Goal: Information Seeking & Learning: Learn about a topic

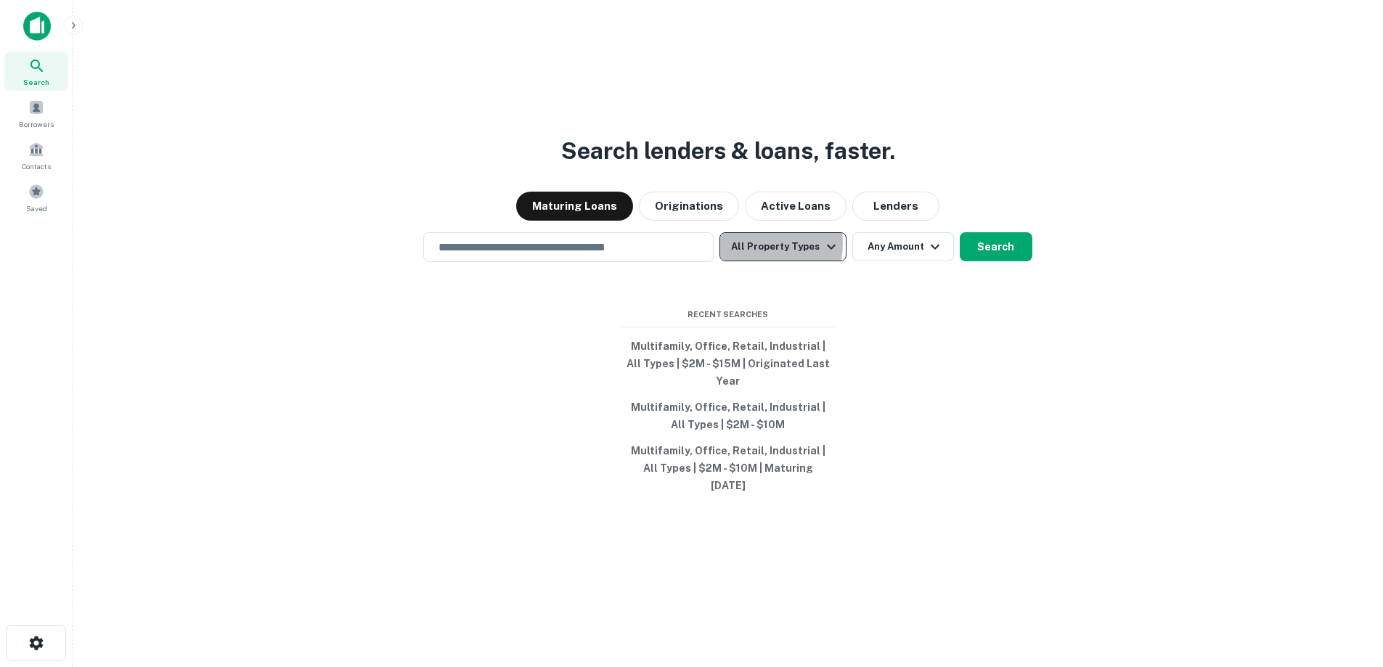
click at [758, 261] on button "All Property Types" at bounding box center [782, 246] width 126 height 29
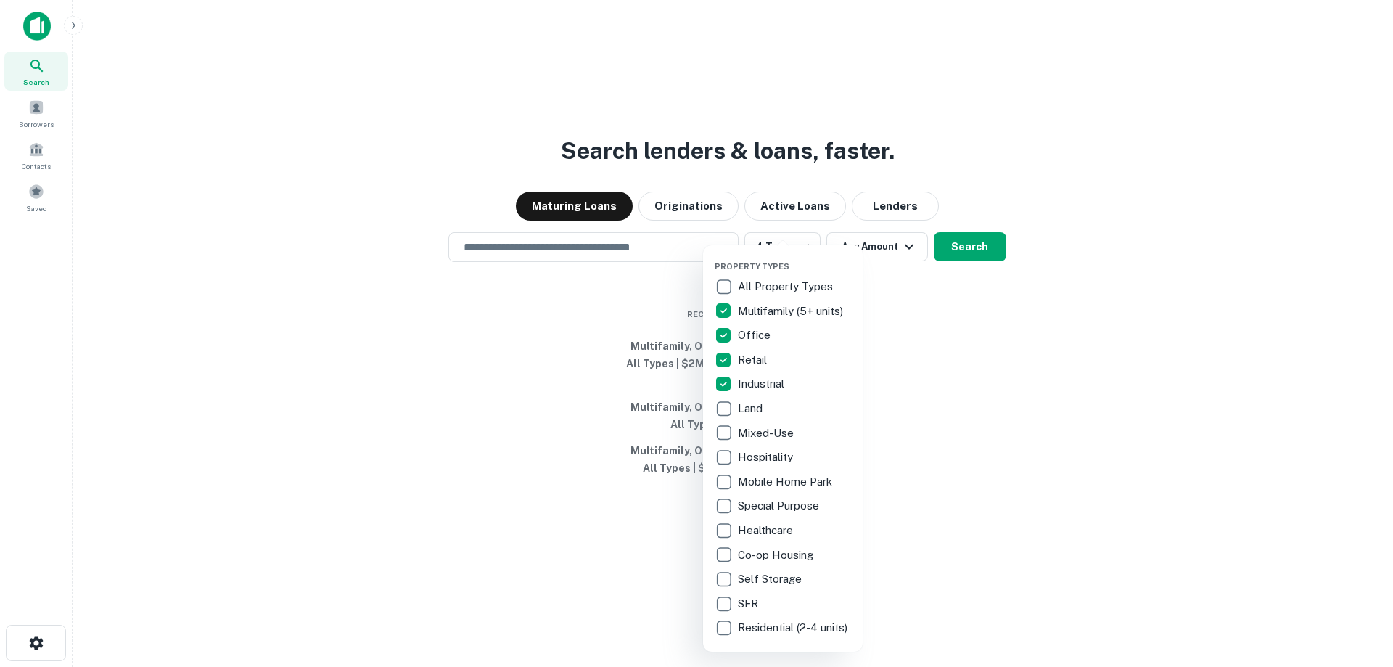
click at [929, 331] on div at bounding box center [696, 333] width 1393 height 667
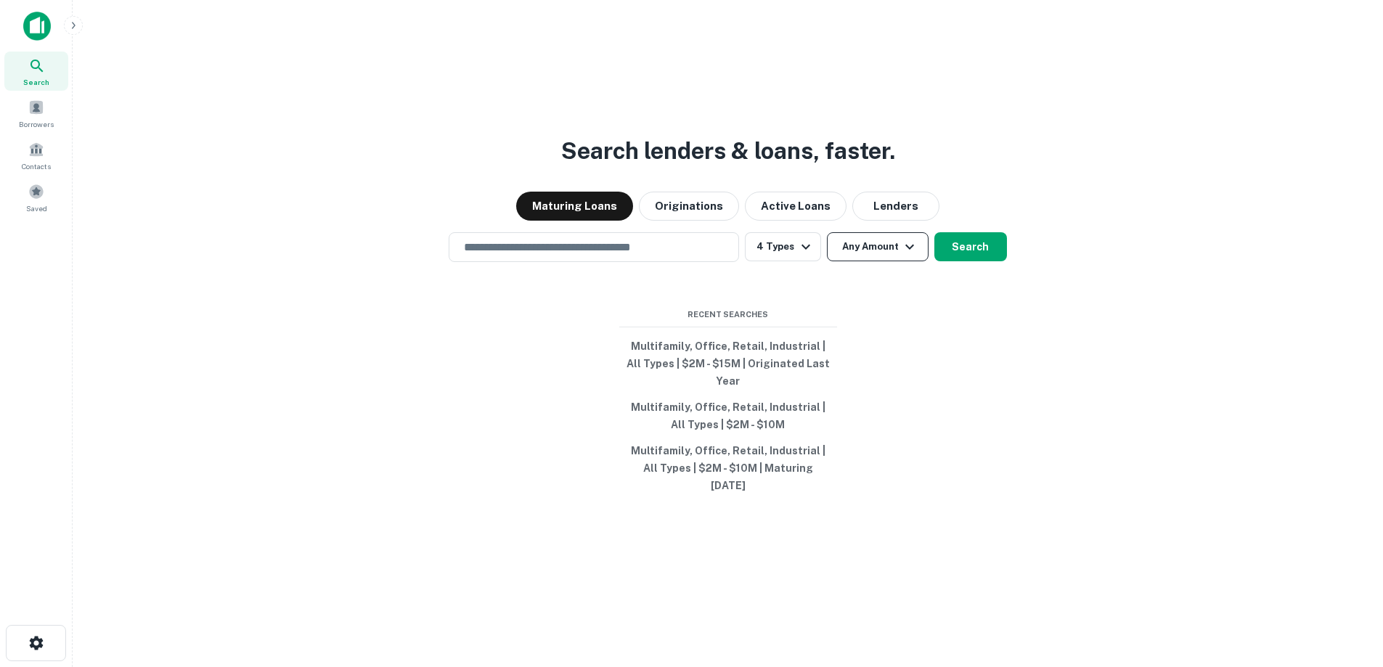
click at [876, 261] on button "Any Amount" at bounding box center [878, 246] width 102 height 29
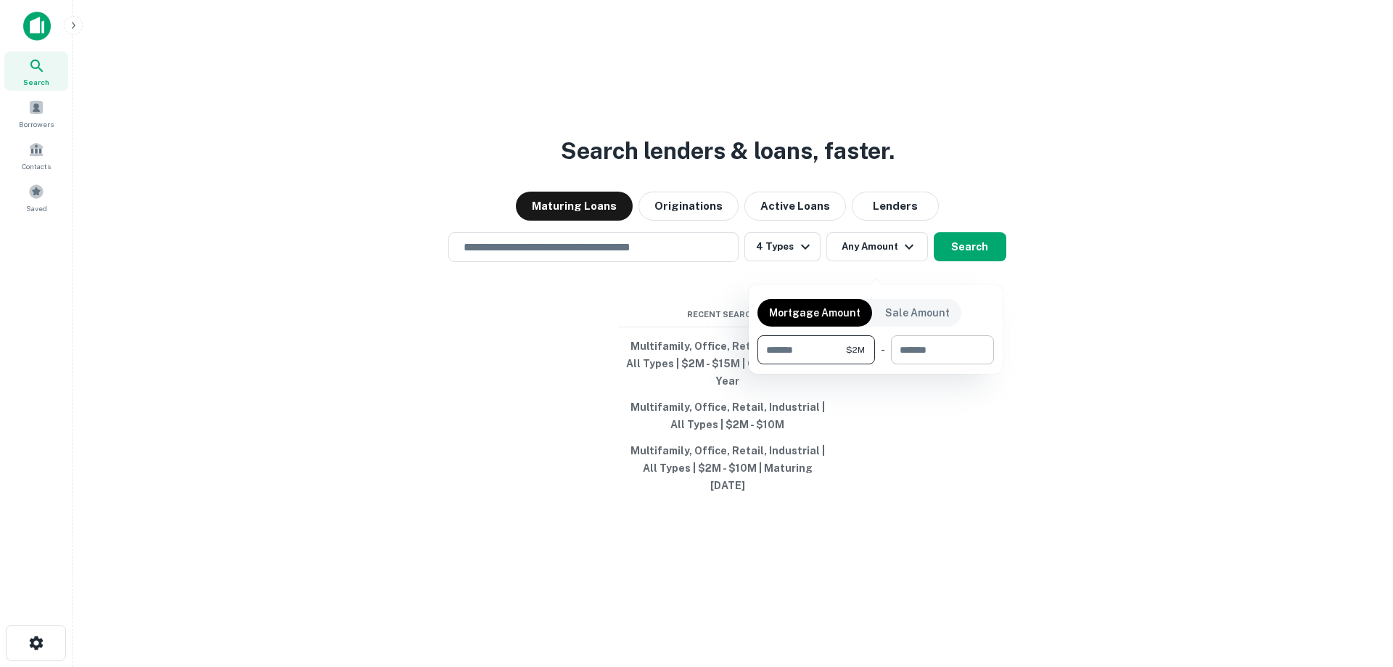
type input "*******"
click at [925, 356] on input "number" at bounding box center [937, 349] width 93 height 29
type input "********"
click at [954, 263] on div at bounding box center [696, 333] width 1393 height 667
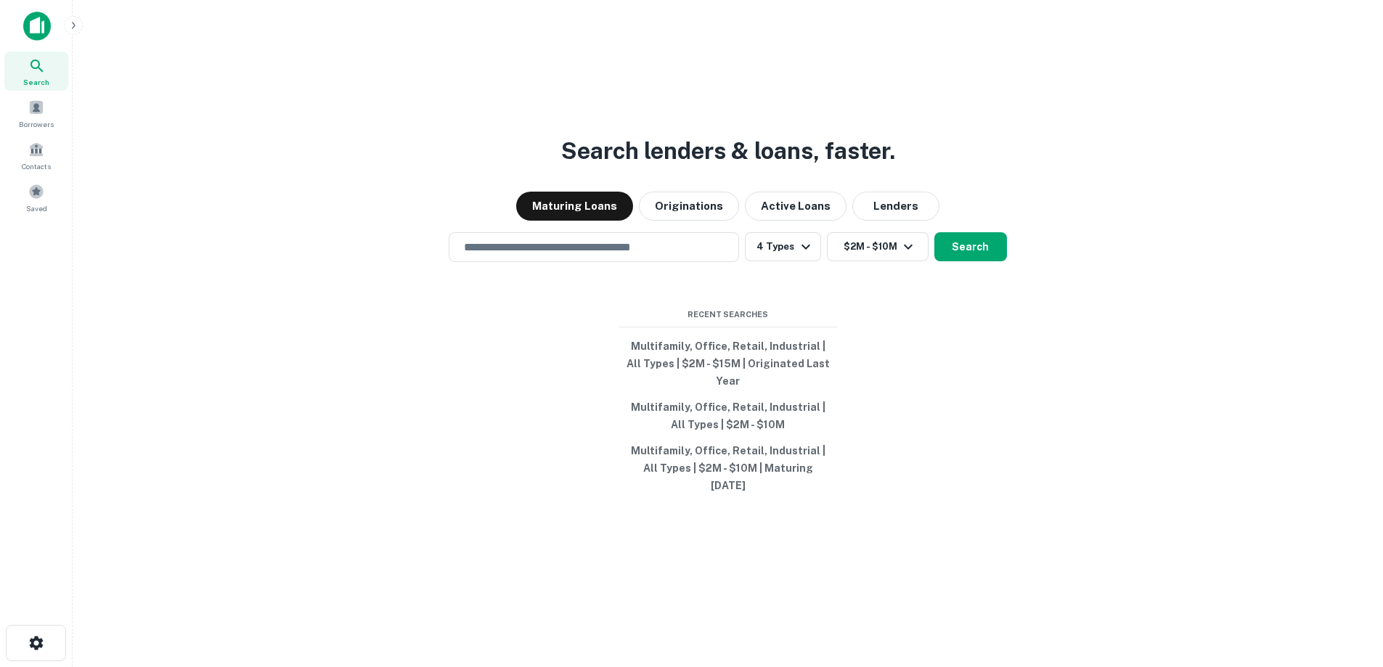
click at [954, 261] on button "Search" at bounding box center [970, 246] width 73 height 29
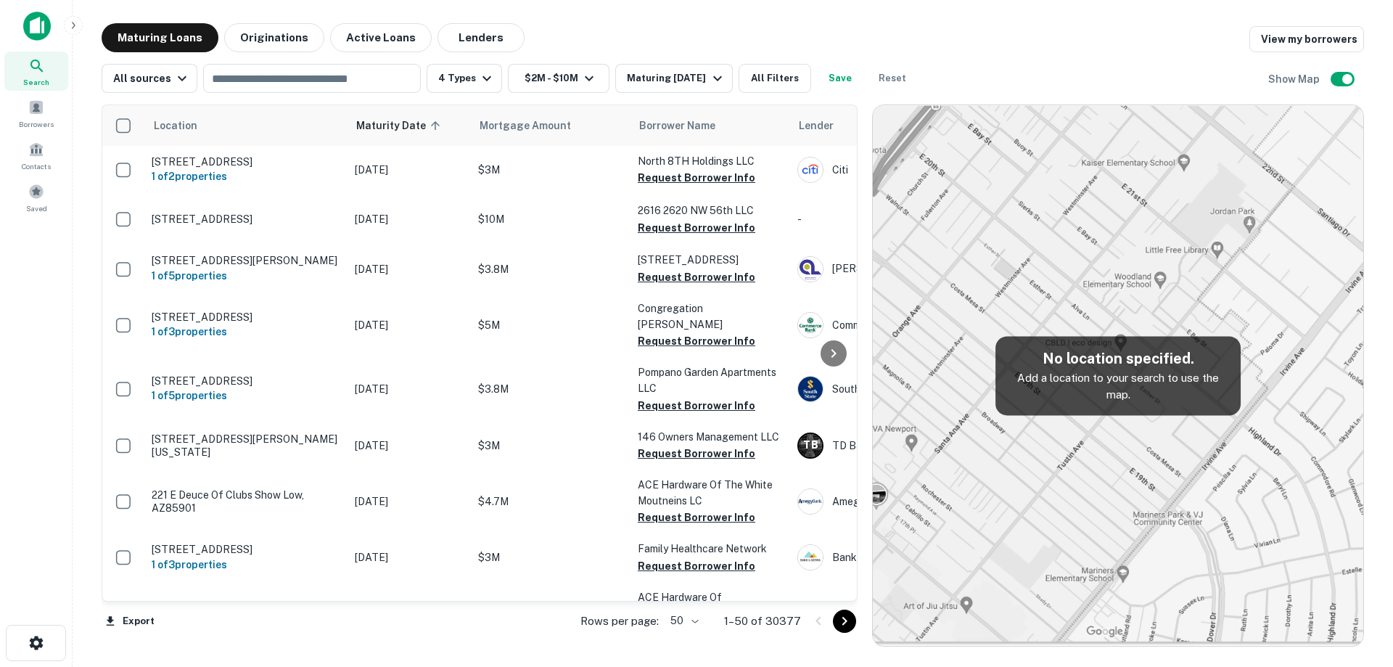
click at [674, 63] on div "All sources ​ 4 Types $2M - $10M Maturing [DATE] All Filters Save Reset Show Map" at bounding box center [733, 72] width 1263 height 41
click at [681, 73] on div "Maturing [DATE]" at bounding box center [676, 78] width 99 height 17
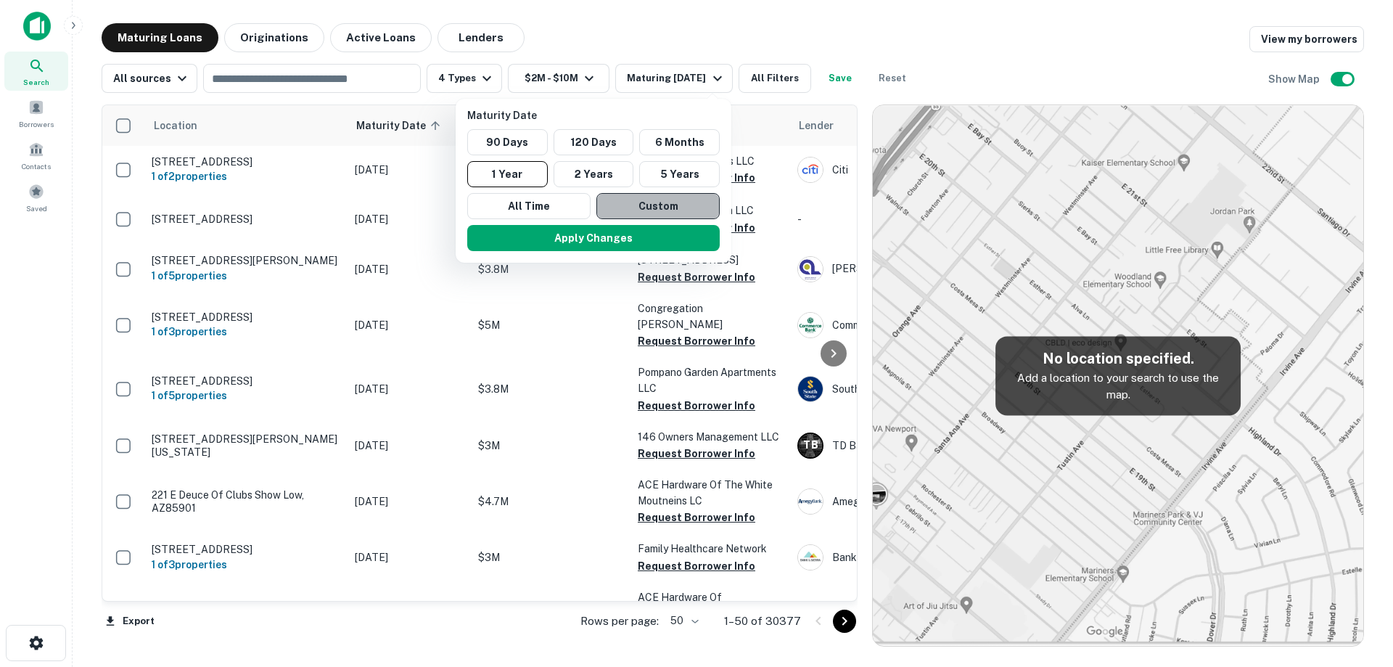
click at [636, 201] on button "Custom" at bounding box center [658, 206] width 123 height 26
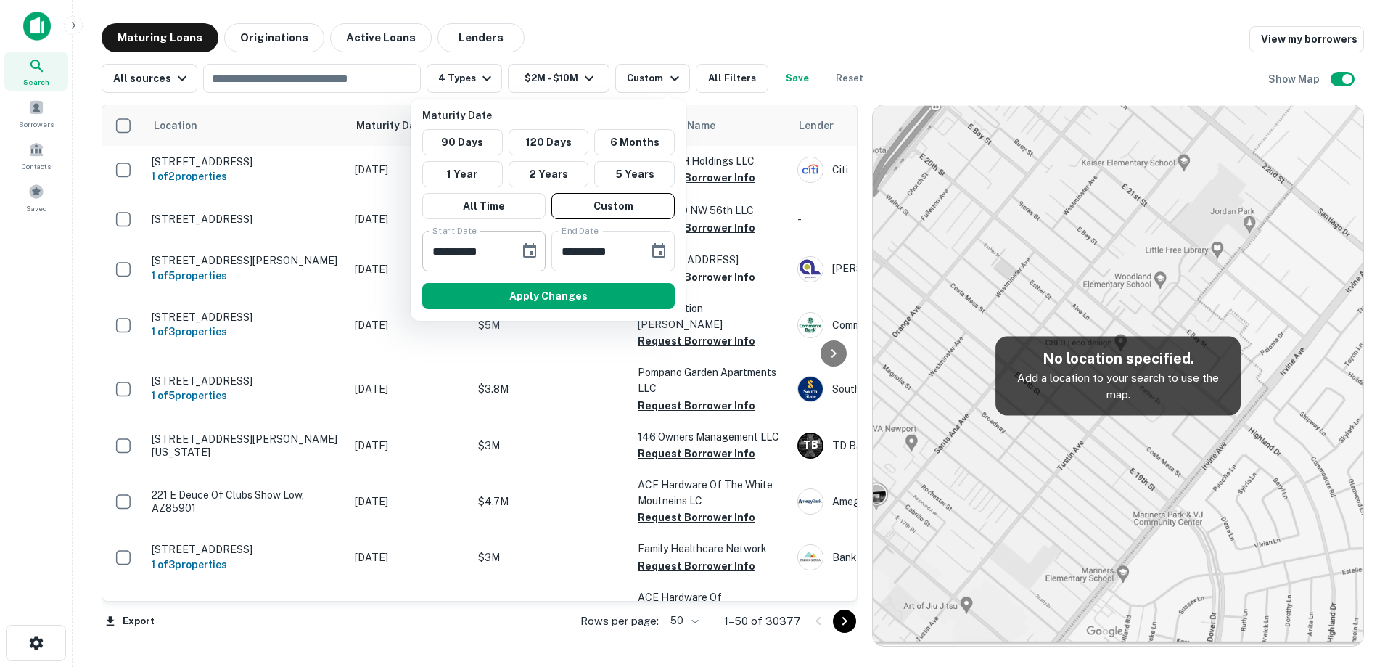
click at [531, 249] on icon "Choose date, selected date is Sep 10, 2025" at bounding box center [529, 250] width 17 height 17
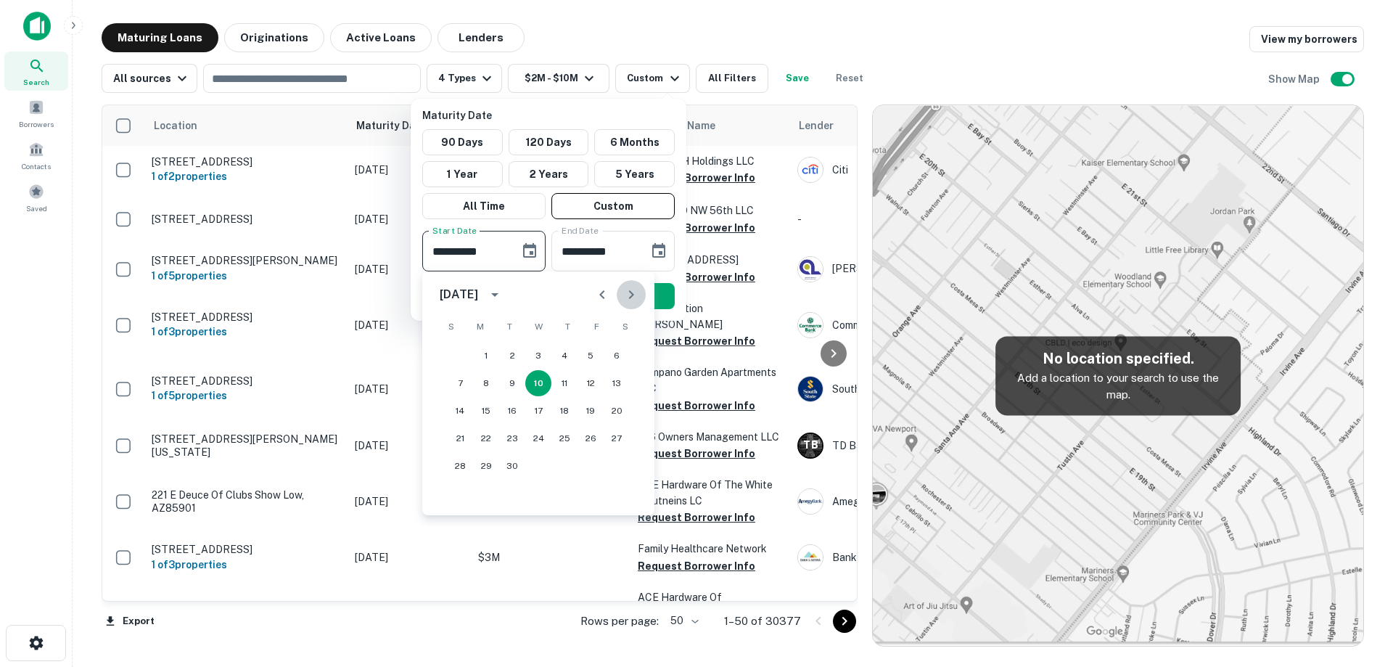
click at [629, 295] on icon "Next month" at bounding box center [631, 294] width 17 height 17
click at [626, 386] on button "10" at bounding box center [617, 383] width 26 height 26
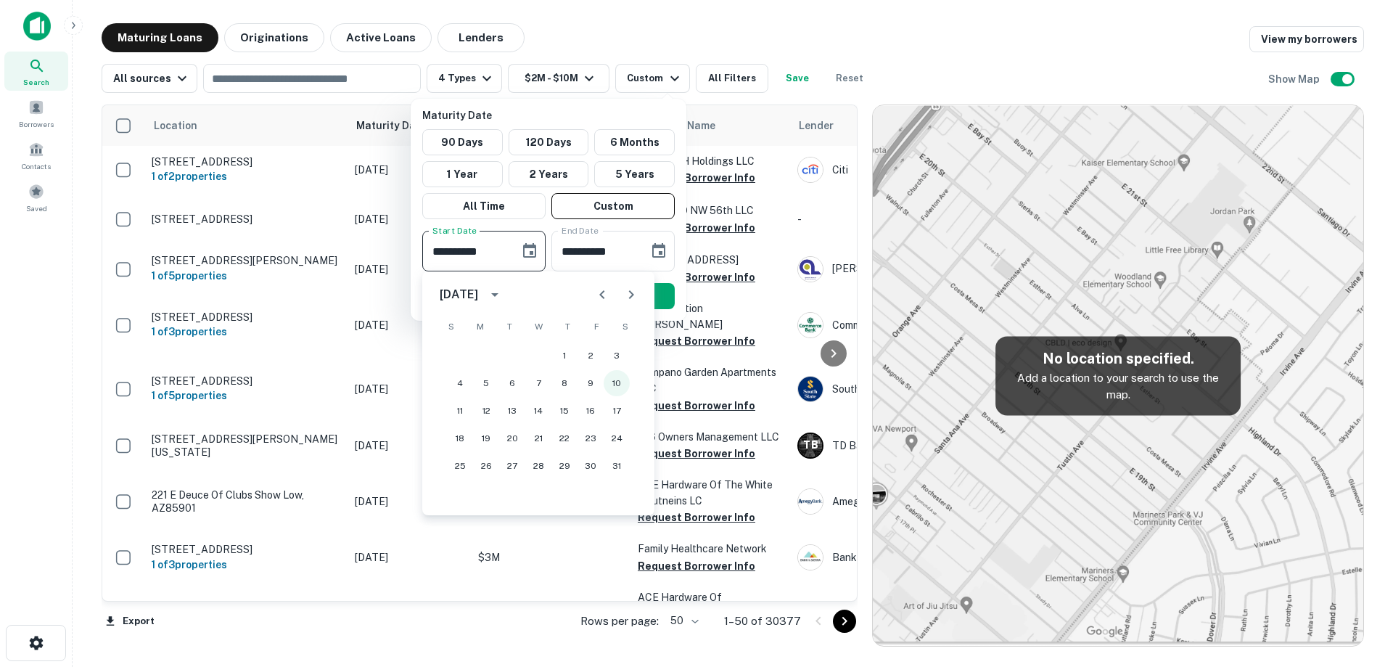
type input "**********"
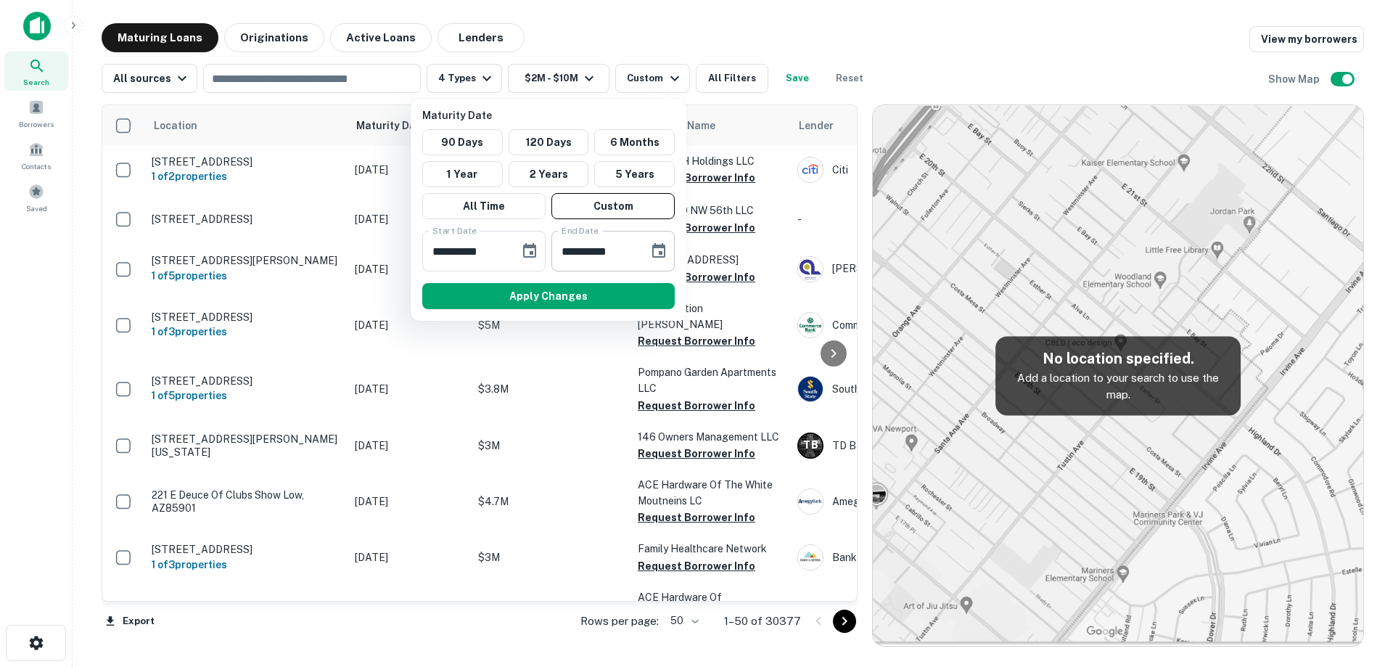
click at [660, 260] on button "Choose date, selected date is Mar 9, 2026" at bounding box center [658, 251] width 29 height 29
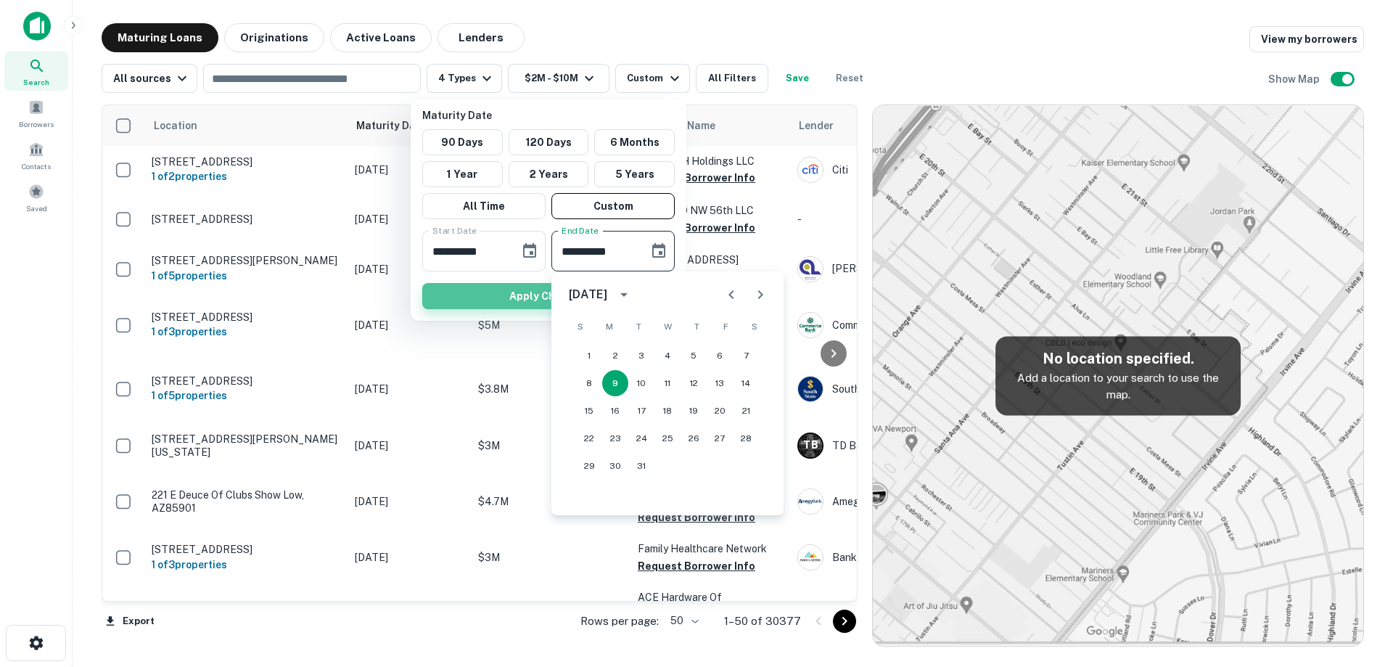
click at [526, 299] on button "Apply Changes" at bounding box center [548, 296] width 253 height 26
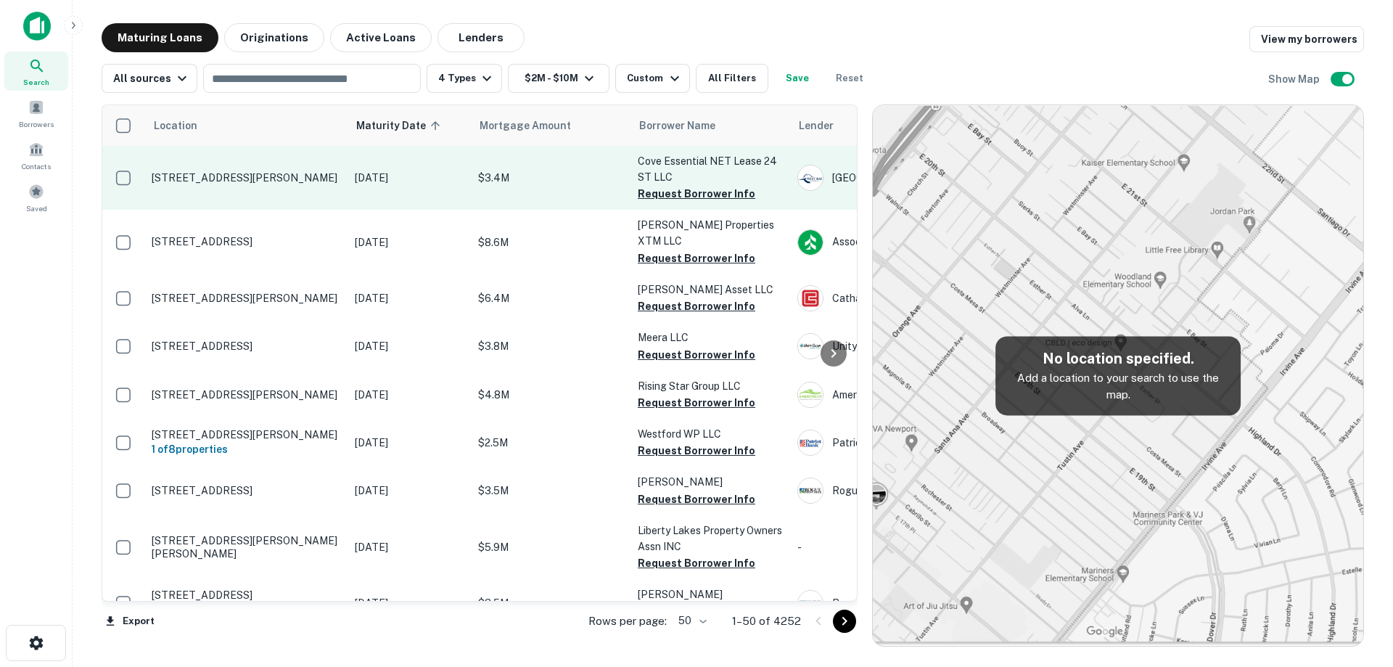
click at [351, 194] on td "[DATE]" at bounding box center [409, 178] width 123 height 64
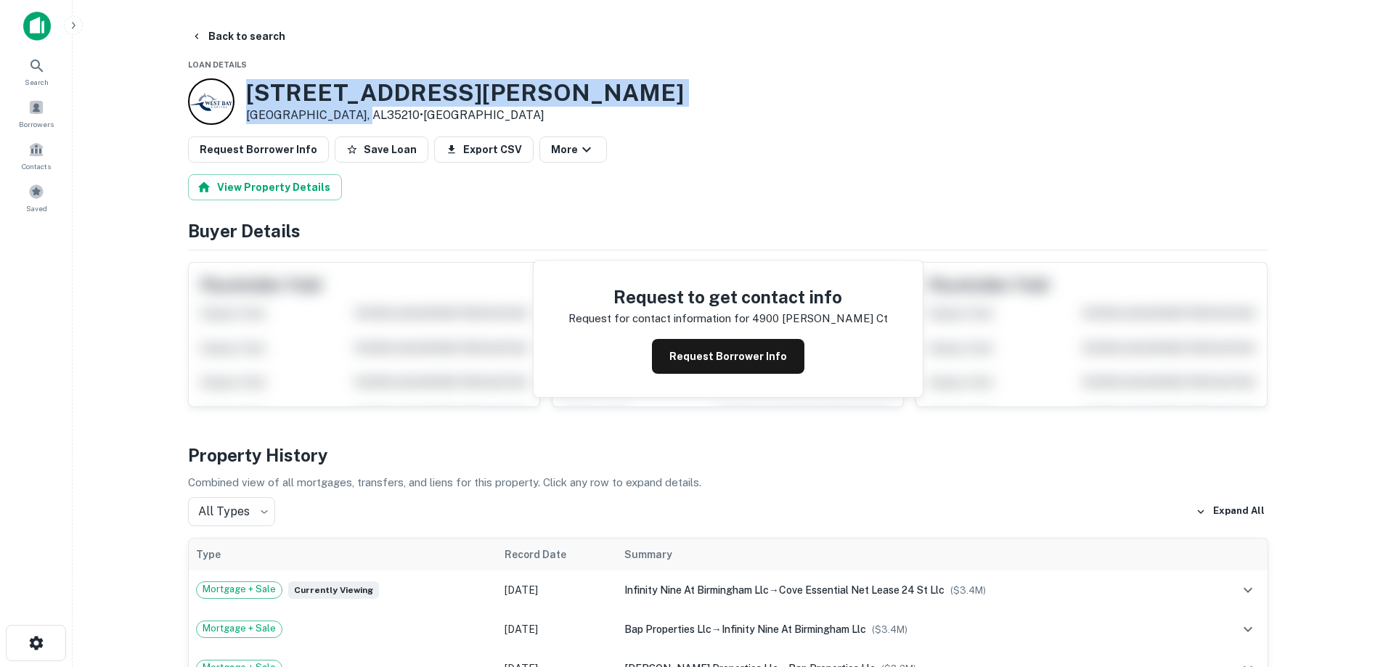
drag, startPoint x: 248, startPoint y: 89, endPoint x: 366, endPoint y: 122, distance: 122.2
click at [366, 122] on div "[STREET_ADDRESS][PERSON_NAME] • [GEOGRAPHIC_DATA]" at bounding box center [465, 101] width 438 height 45
copy div "[STREET_ADDRESS][PERSON_NAME]"
click at [724, 355] on button "Request Borrower Info" at bounding box center [728, 356] width 152 height 35
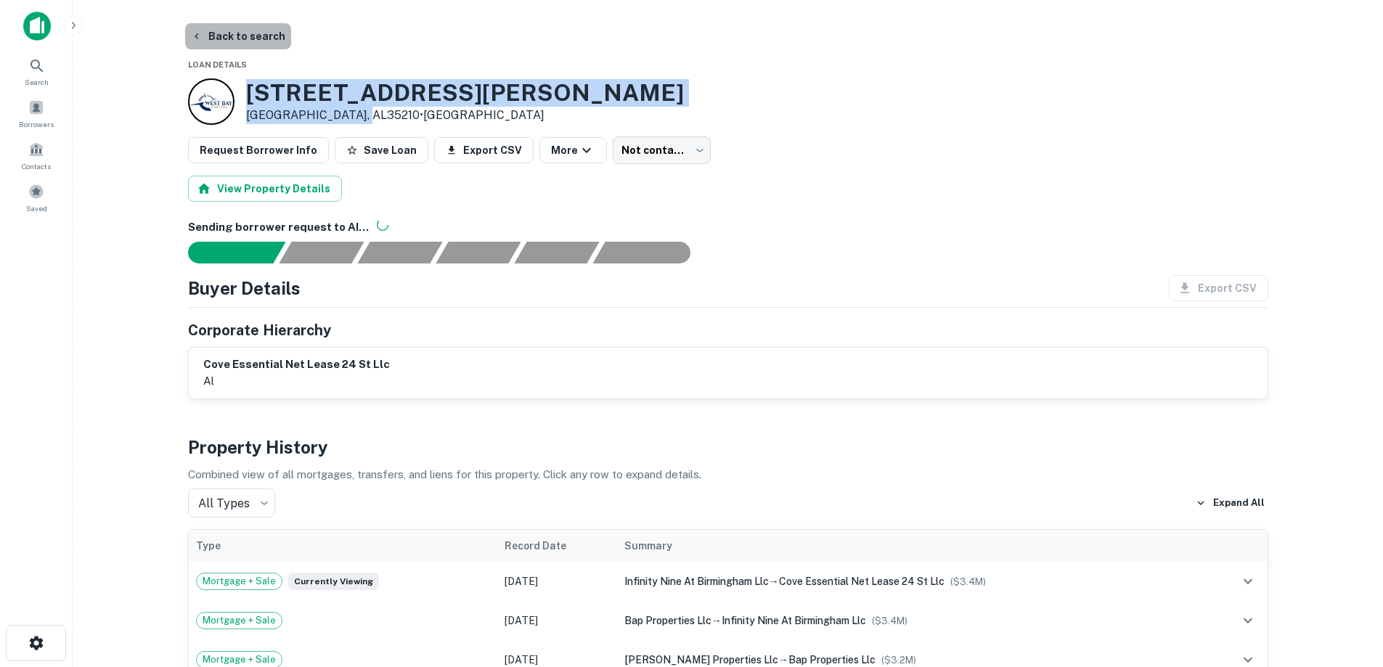
click at [267, 37] on button "Back to search" at bounding box center [238, 36] width 106 height 26
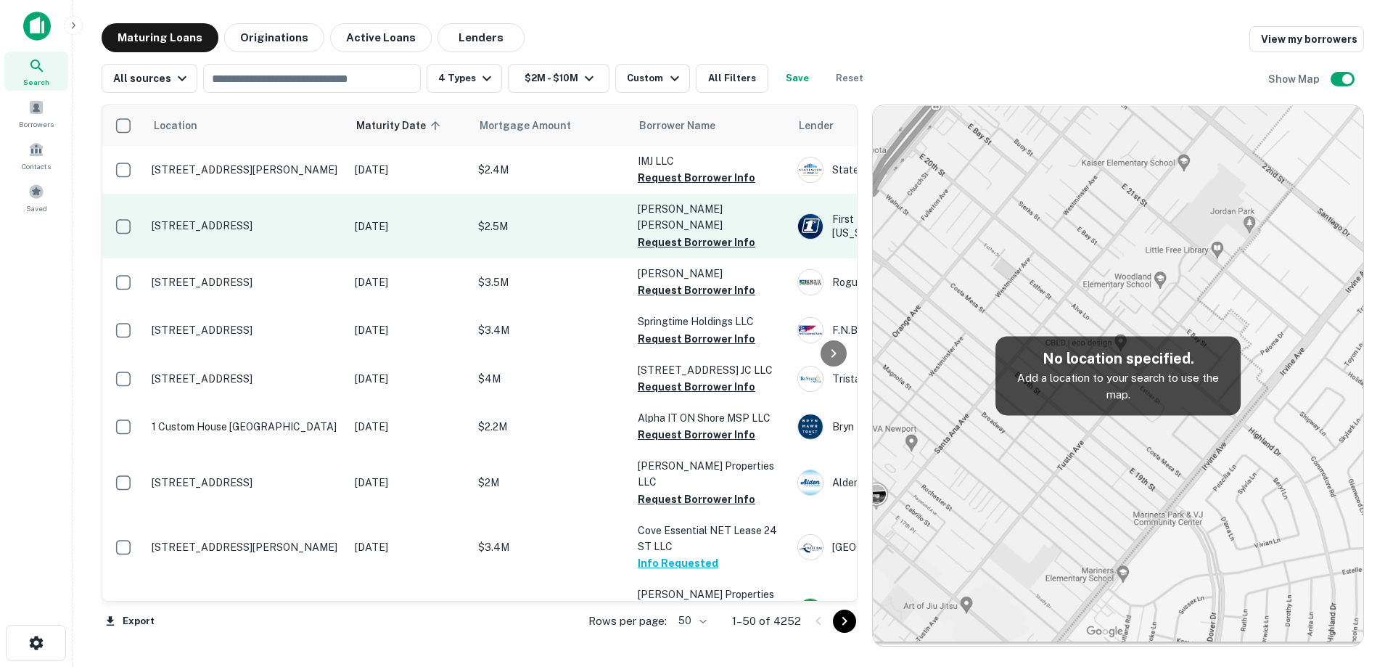
click at [343, 228] on td "[STREET_ADDRESS]" at bounding box center [245, 226] width 203 height 64
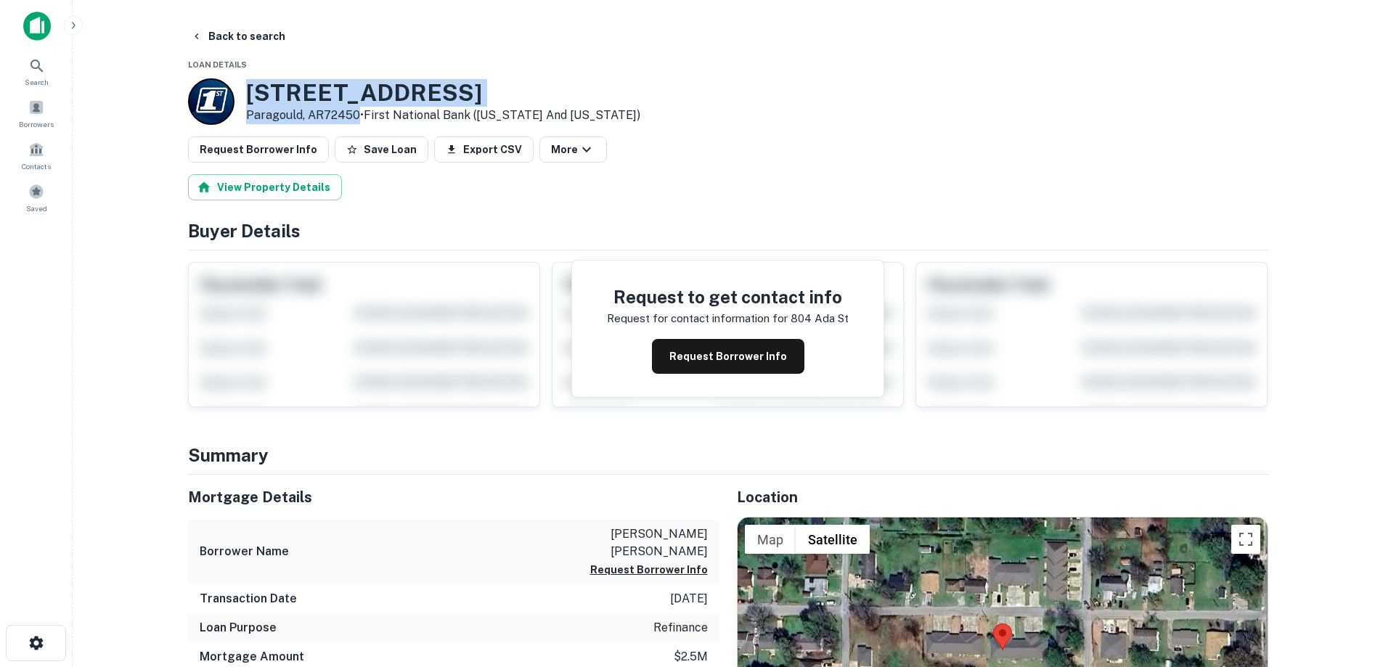
drag, startPoint x: 243, startPoint y: 97, endPoint x: 358, endPoint y: 112, distance: 115.8
click at [358, 112] on div "[STREET_ADDRESS] • First National Bank ([US_STATE] And [US_STATE])" at bounding box center [414, 101] width 452 height 46
copy div "[STREET_ADDRESS]"
click at [261, 32] on button "Back to search" at bounding box center [238, 36] width 106 height 26
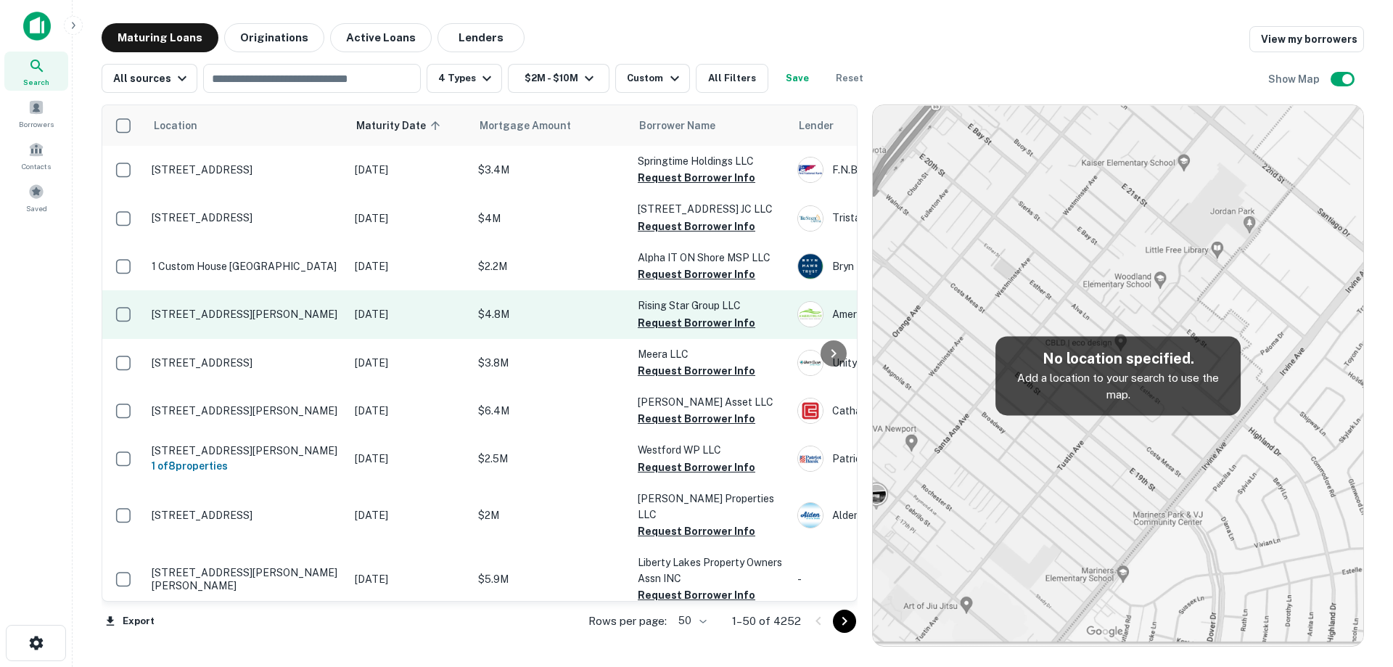
click at [313, 322] on td "[STREET_ADDRESS][PERSON_NAME]" at bounding box center [245, 314] width 203 height 48
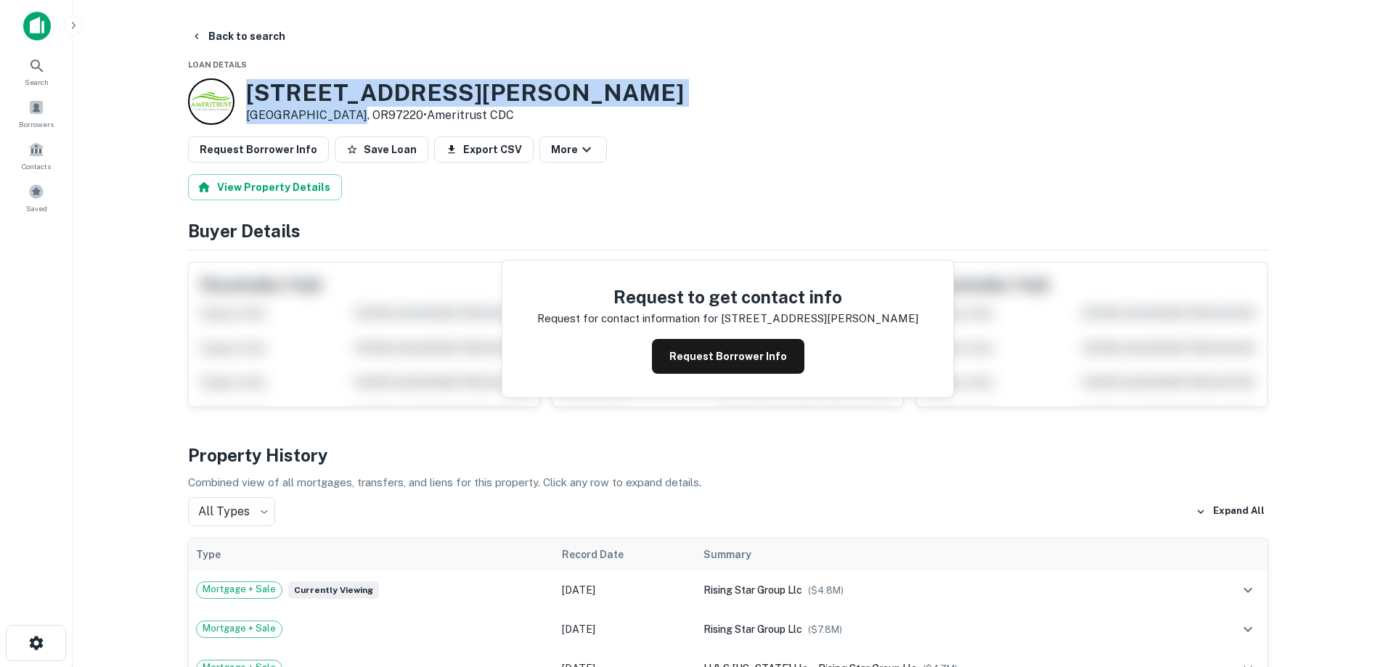
drag, startPoint x: 257, startPoint y: 87, endPoint x: 348, endPoint y: 115, distance: 95.7
click at [348, 115] on div "[STREET_ADDRESS][PERSON_NAME] • Ameritrust CDC" at bounding box center [436, 101] width 496 height 46
click at [265, 28] on button "Back to search" at bounding box center [238, 36] width 106 height 26
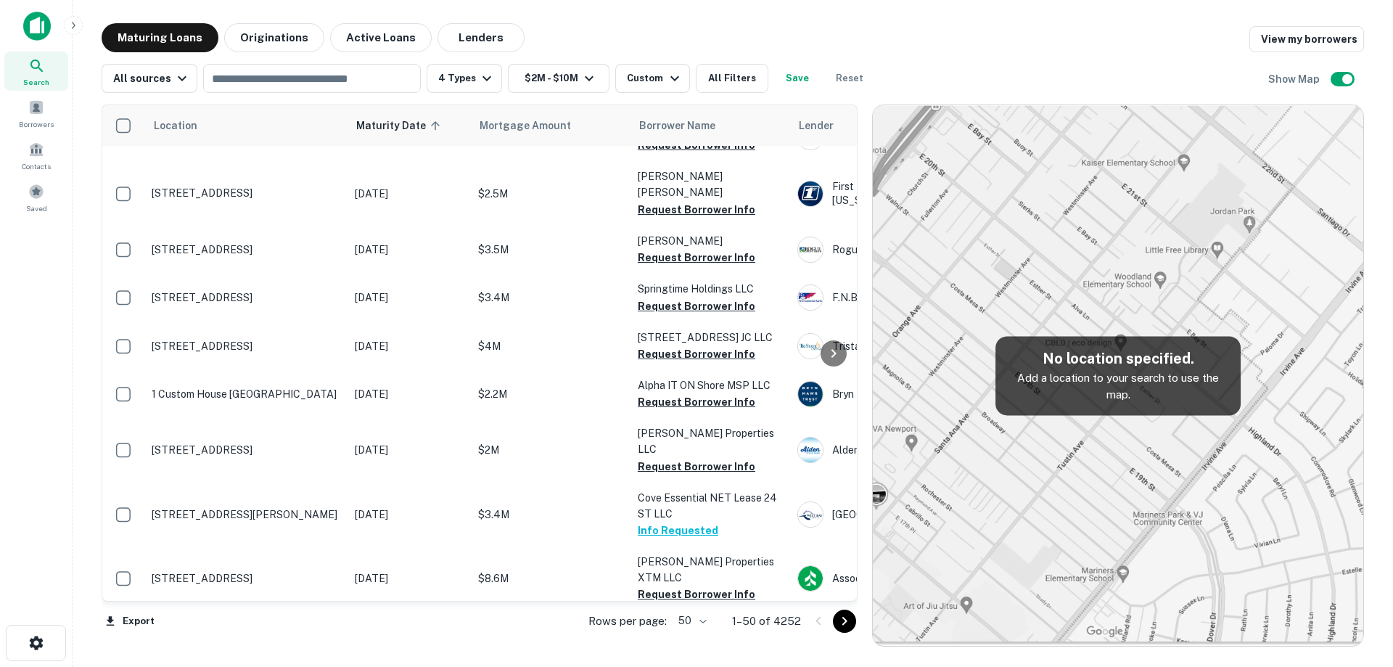
scroll to position [73, 0]
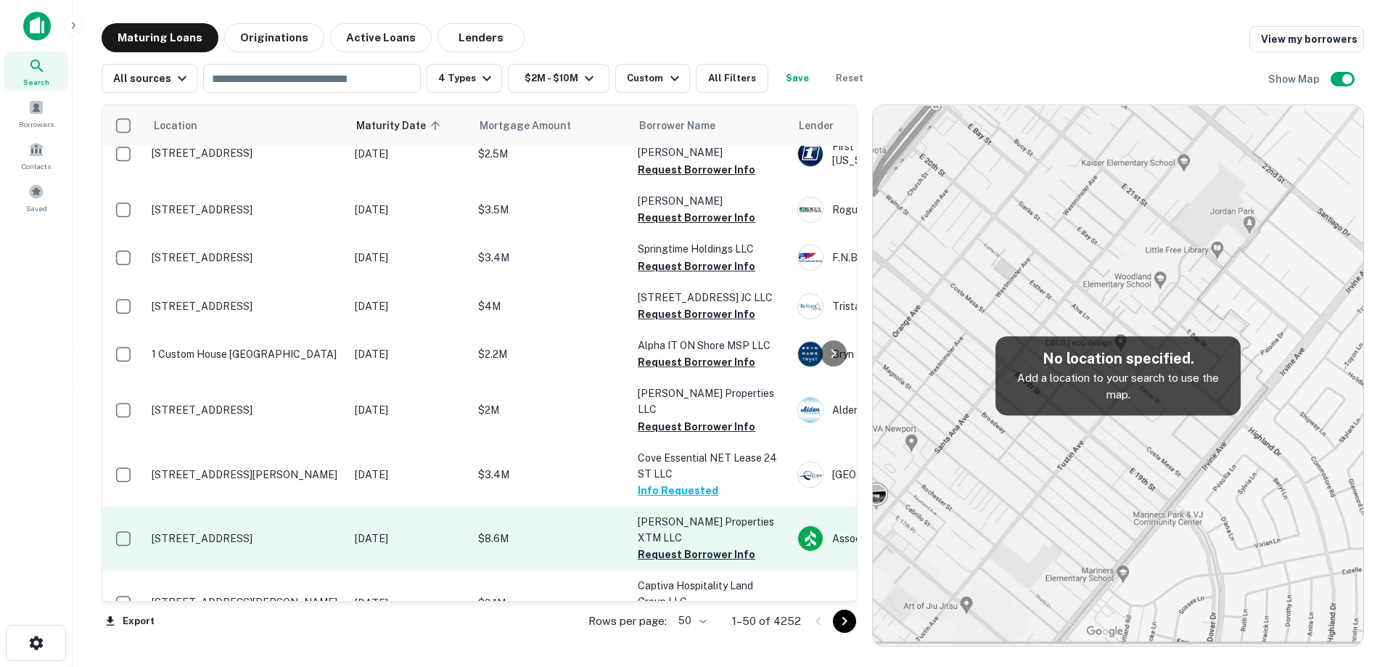
click at [388, 531] on p "[DATE]" at bounding box center [409, 539] width 109 height 16
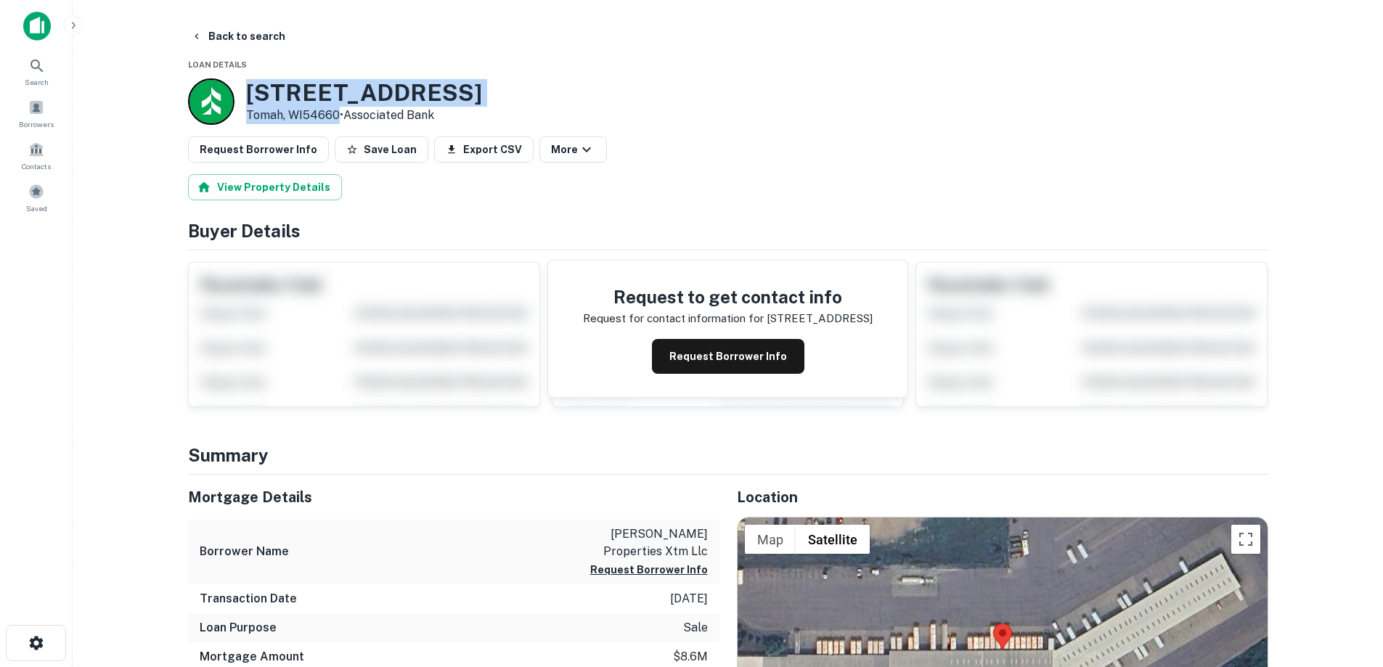
drag, startPoint x: 250, startPoint y: 86, endPoint x: 337, endPoint y: 117, distance: 91.6
click at [337, 117] on div "[STREET_ADDRESS] • Associated Bank" at bounding box center [335, 101] width 294 height 46
click at [242, 36] on button "Back to search" at bounding box center [238, 36] width 106 height 26
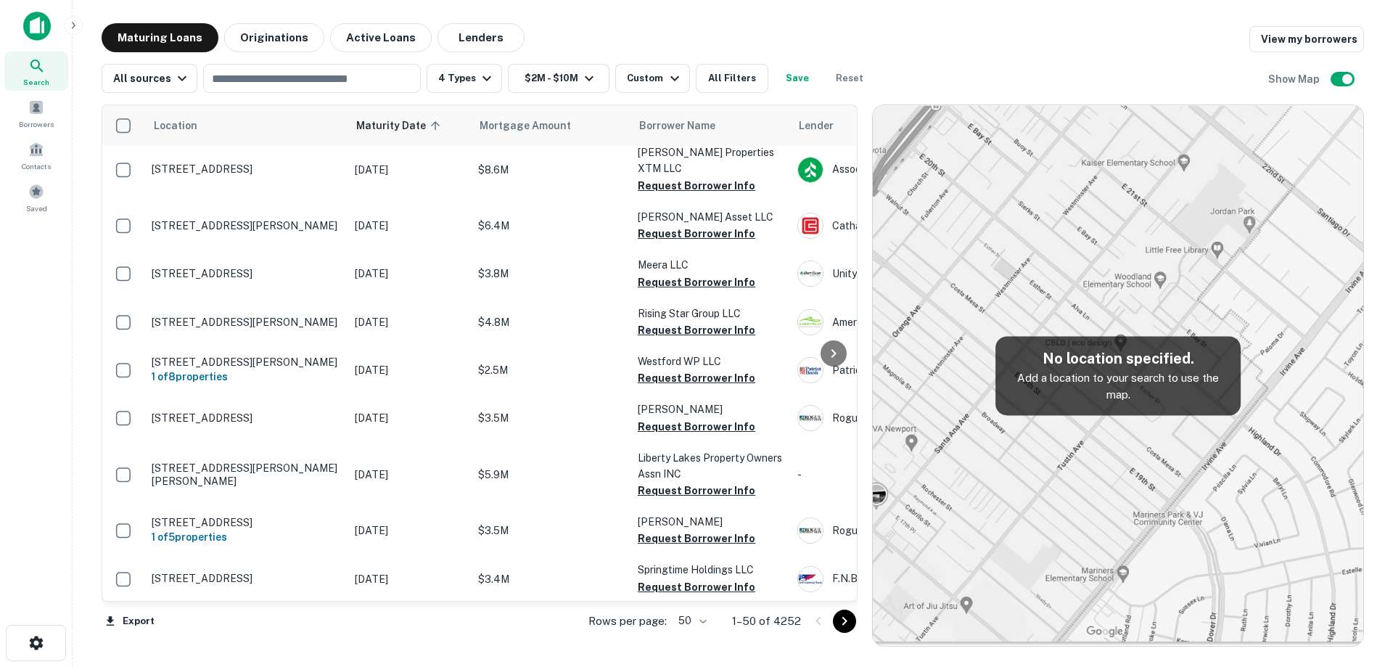
scroll to position [145, 0]
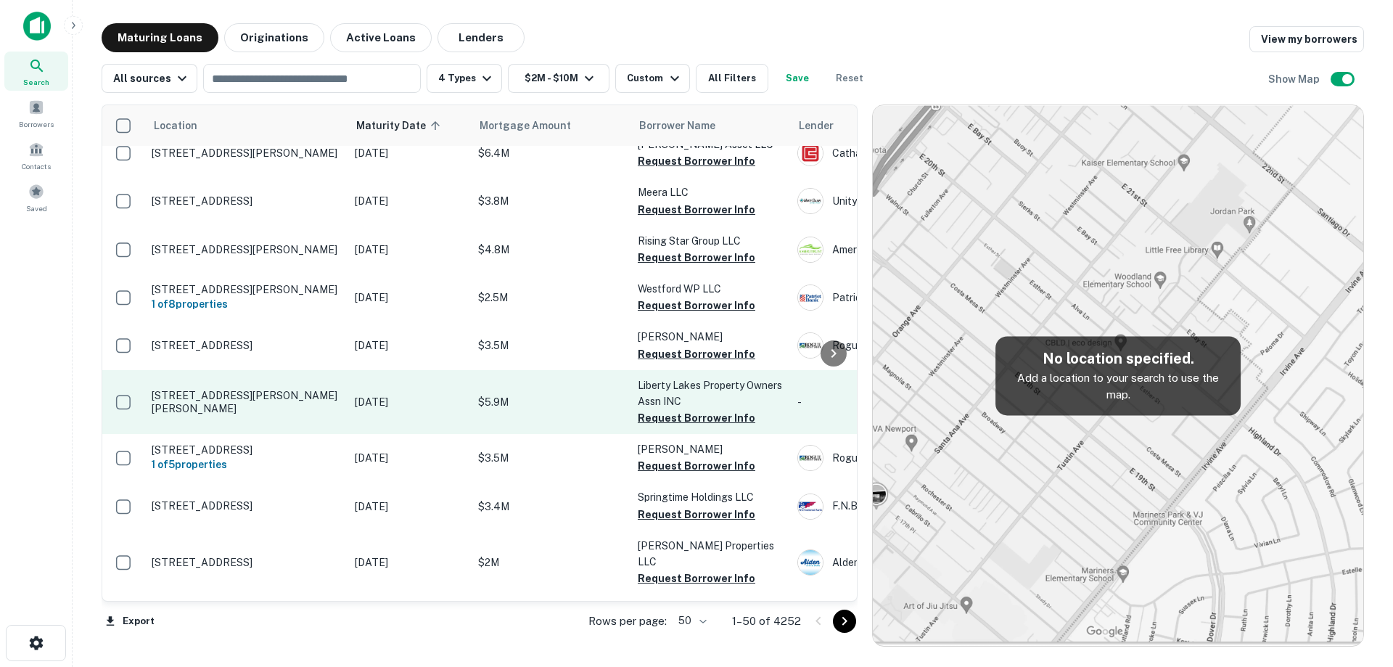
click at [330, 396] on td "[STREET_ADDRESS][PERSON_NAME][PERSON_NAME]" at bounding box center [245, 402] width 203 height 64
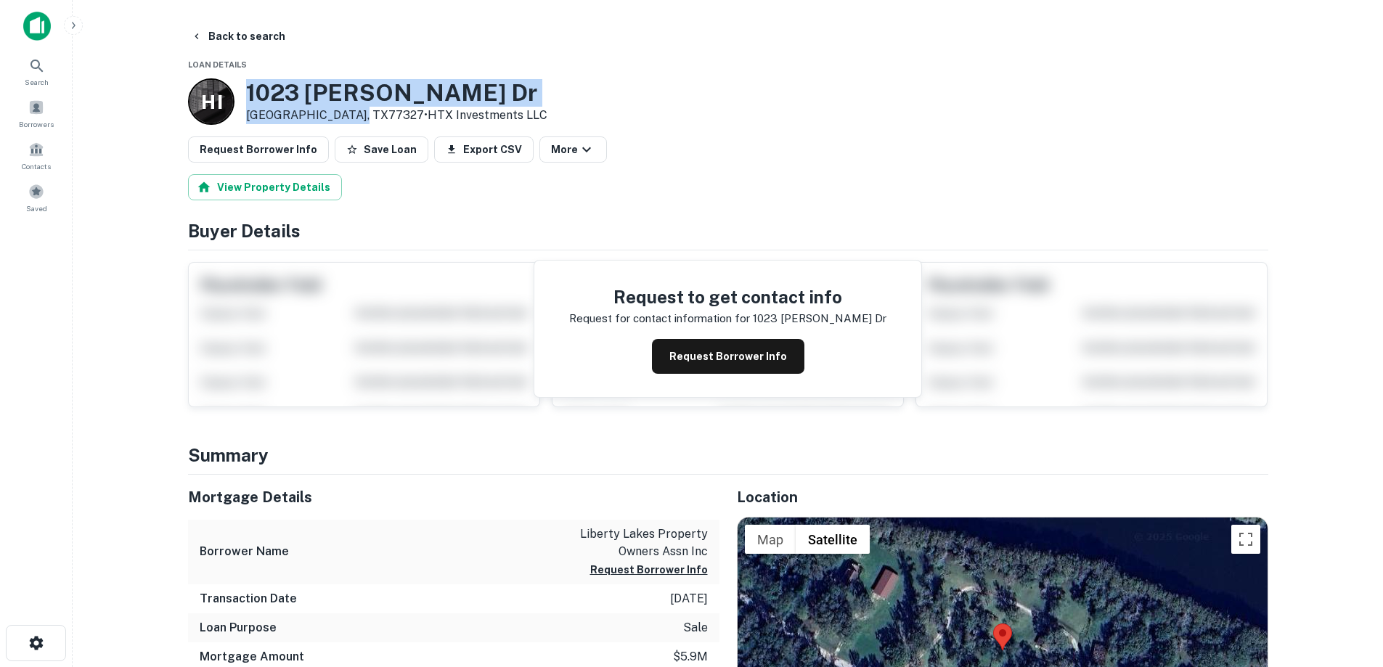
drag, startPoint x: 253, startPoint y: 92, endPoint x: 353, endPoint y: 114, distance: 102.5
click at [353, 114] on div "[STREET_ADDRESS][PERSON_NAME][PERSON_NAME] • HTX Investments LLC" at bounding box center [396, 101] width 301 height 45
copy div "[STREET_ADDRESS][PERSON_NAME][PERSON_NAME]"
click at [252, 42] on button "Back to search" at bounding box center [238, 36] width 106 height 26
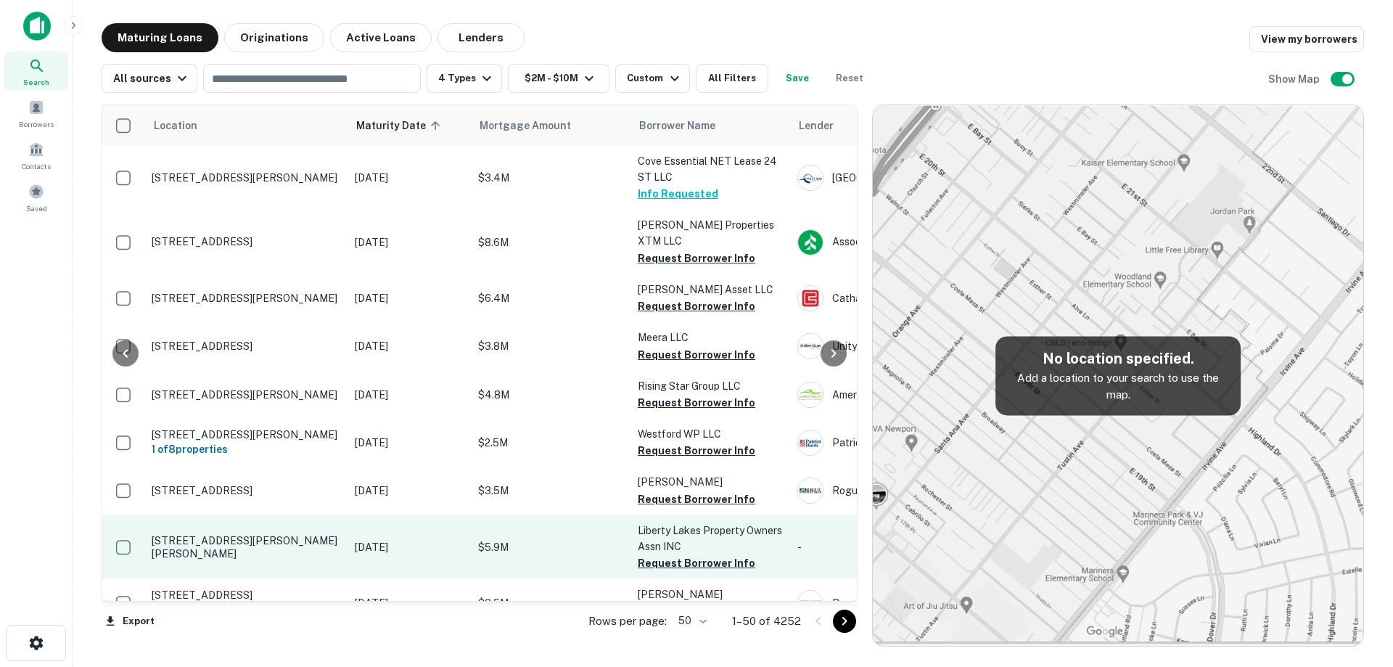
scroll to position [145, 0]
